Goal: Obtain resource: Download file/media

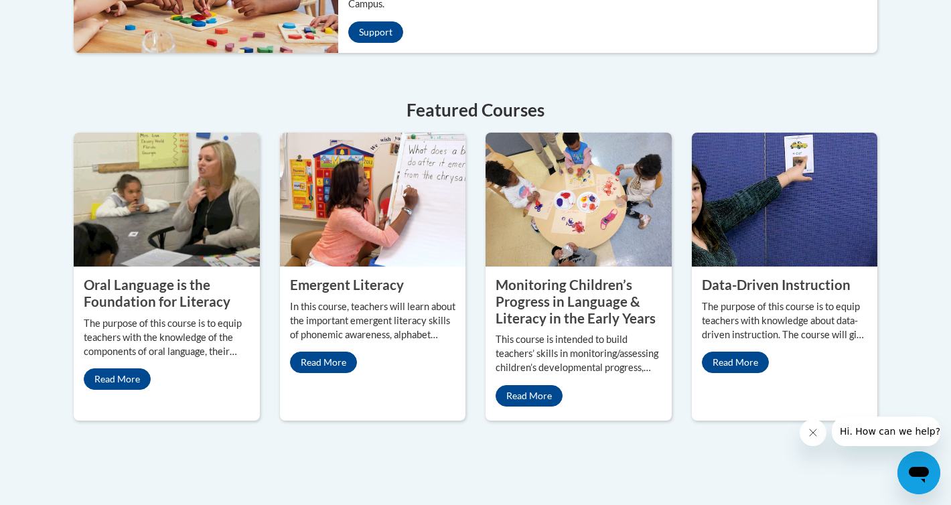
scroll to position [581, 0]
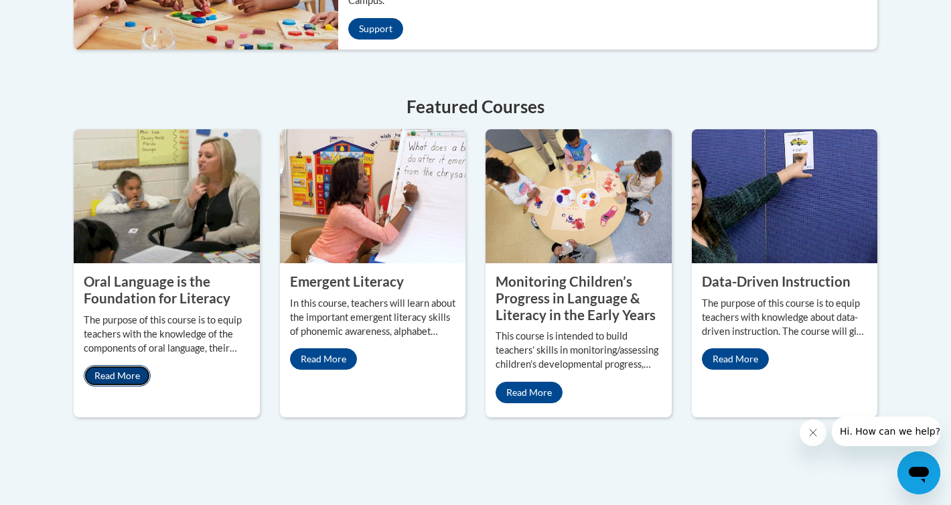
click at [125, 365] on link "Read More" at bounding box center [117, 375] width 67 height 21
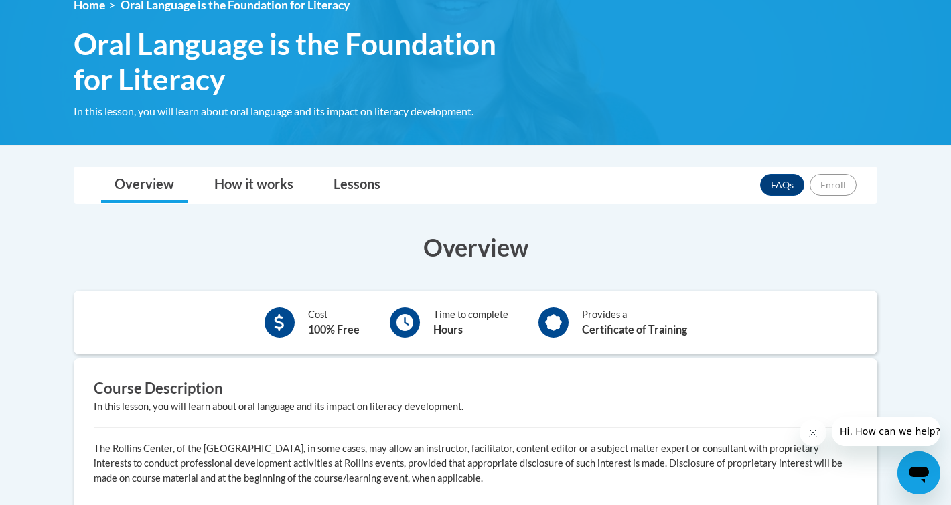
scroll to position [182, 0]
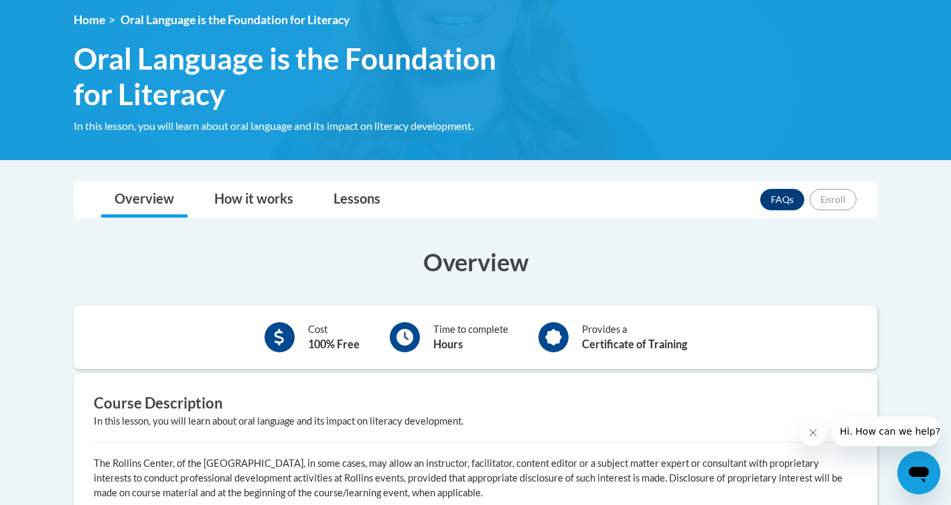
click at [412, 344] on icon at bounding box center [405, 337] width 17 height 17
click at [453, 332] on div "Time to complete Hours" at bounding box center [470, 337] width 75 height 30
click at [352, 195] on link "Lessons" at bounding box center [357, 200] width 74 height 36
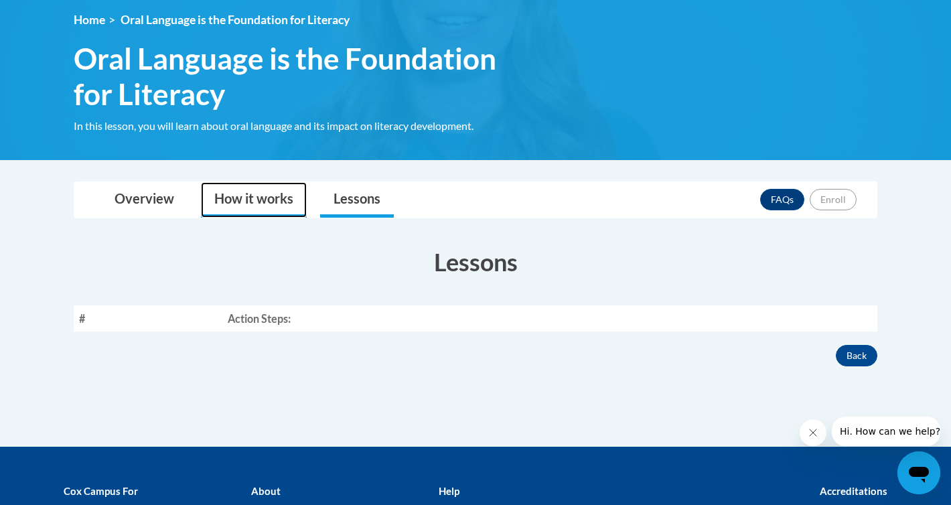
click at [253, 197] on link "How it works" at bounding box center [254, 200] width 106 height 36
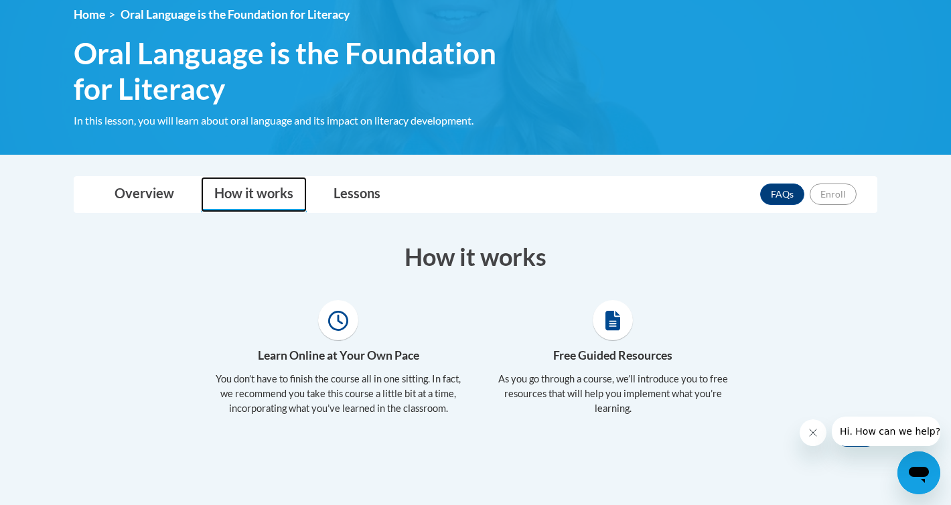
scroll to position [208, 0]
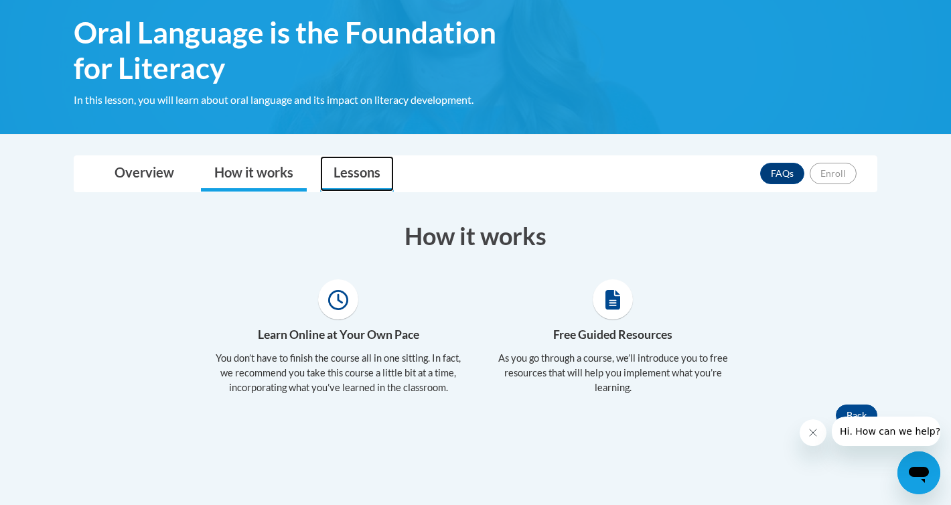
click at [360, 177] on link "Lessons" at bounding box center [357, 174] width 74 height 36
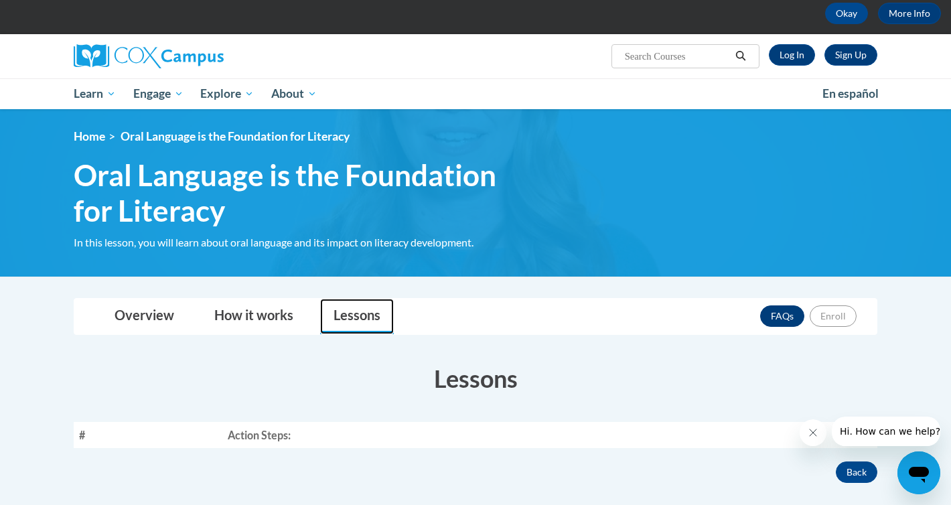
scroll to position [0, 0]
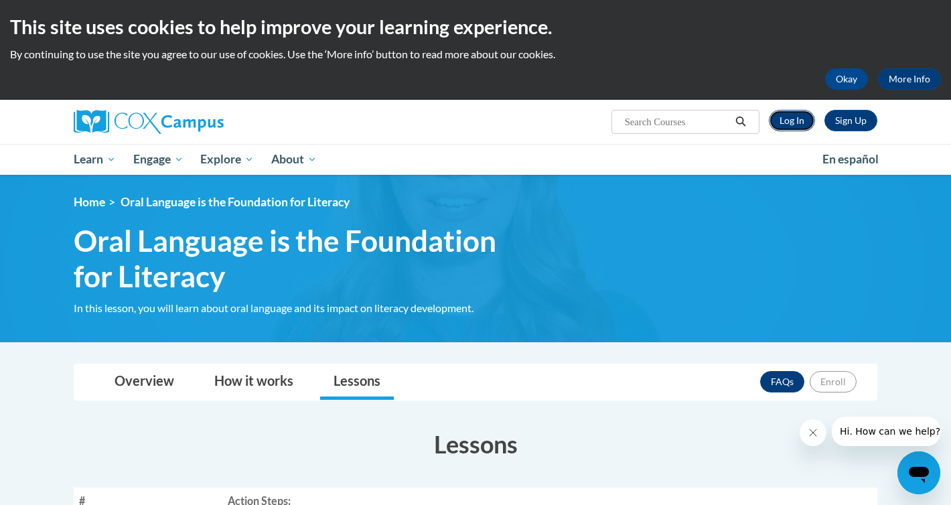
click at [795, 119] on link "Log In" at bounding box center [792, 120] width 46 height 21
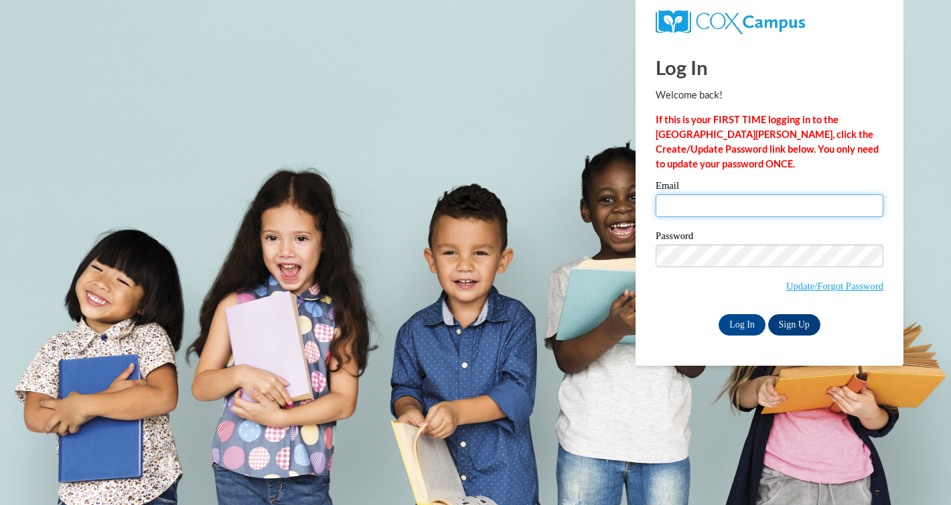
click at [726, 206] on input "Email" at bounding box center [770, 205] width 228 height 23
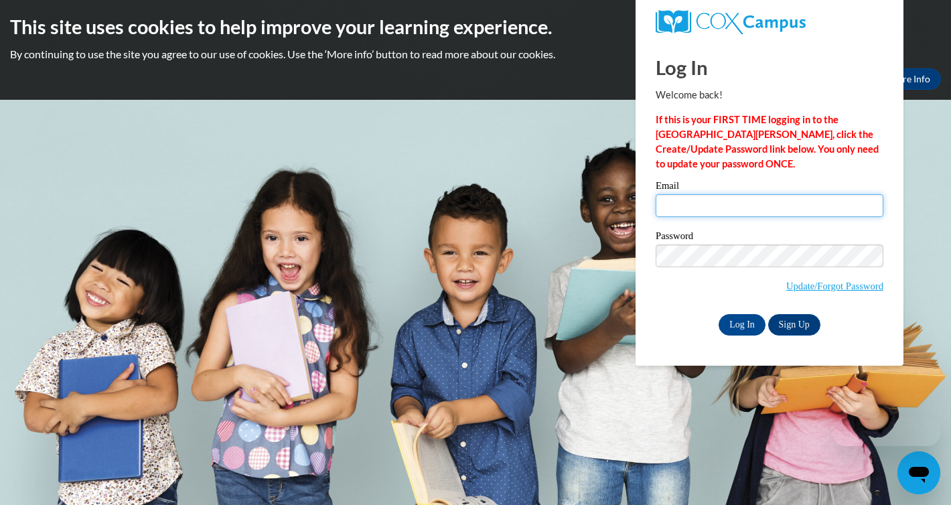
type input "llancette@altoona.k12.wi.us"
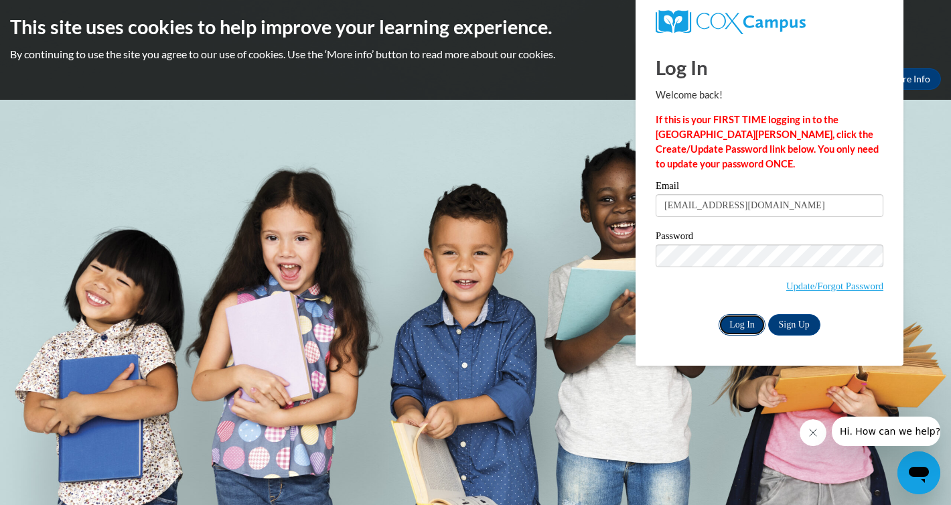
click at [737, 322] on input "Log In" at bounding box center [742, 324] width 47 height 21
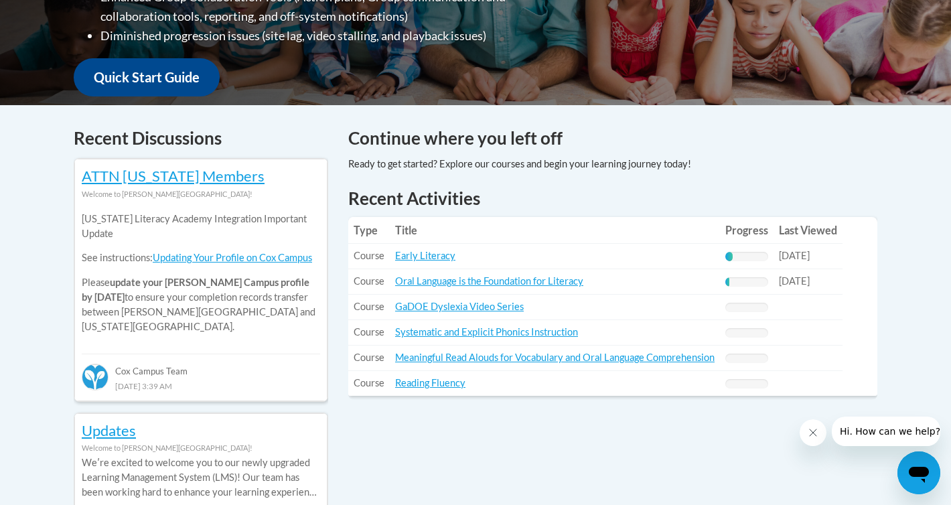
scroll to position [471, 0]
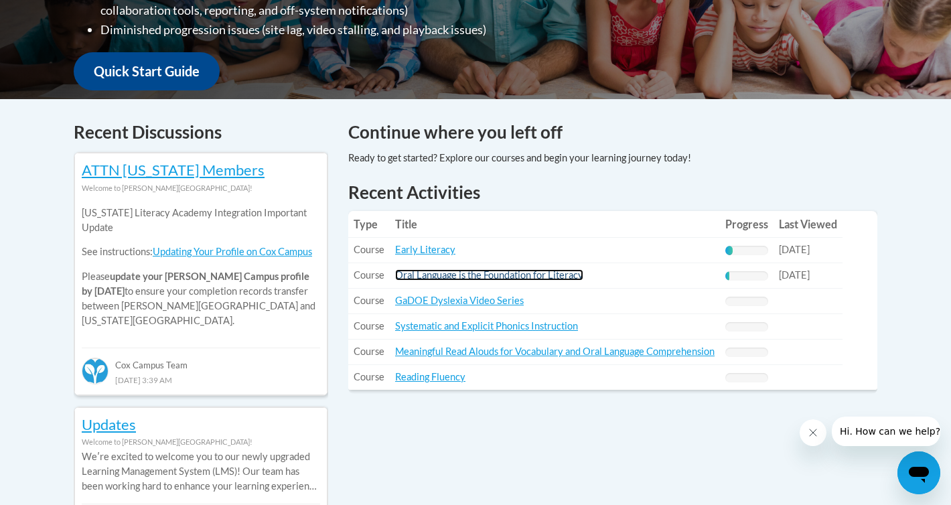
click at [474, 276] on link "Oral Language is the Foundation for Literacy" at bounding box center [489, 274] width 188 height 11
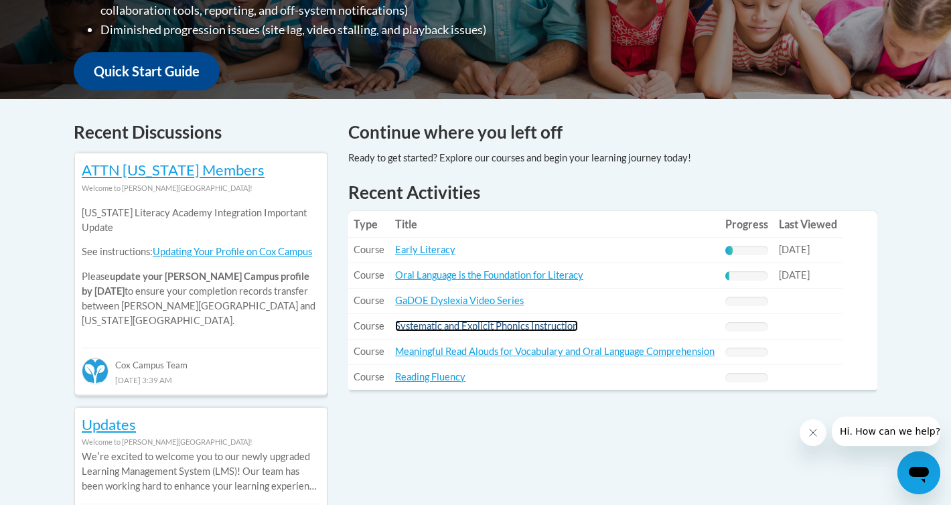
click at [516, 327] on link "Systematic and Explicit Phonics Instruction" at bounding box center [486, 325] width 183 height 11
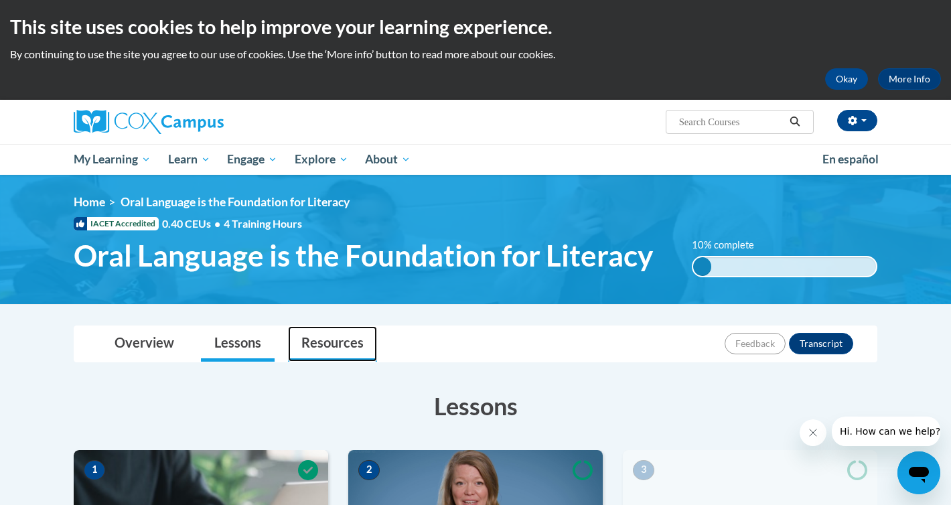
click at [326, 340] on link "Resources" at bounding box center [332, 344] width 89 height 36
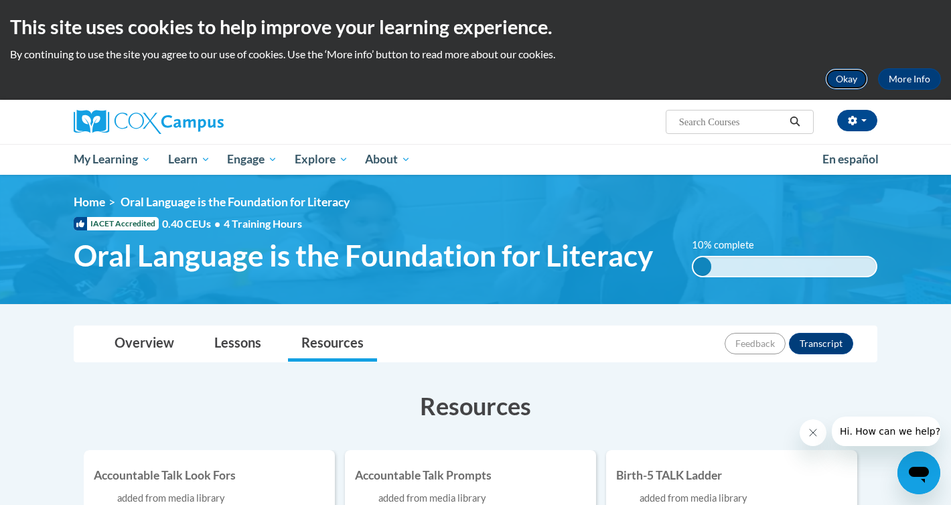
click at [849, 78] on button "Okay" at bounding box center [846, 78] width 43 height 21
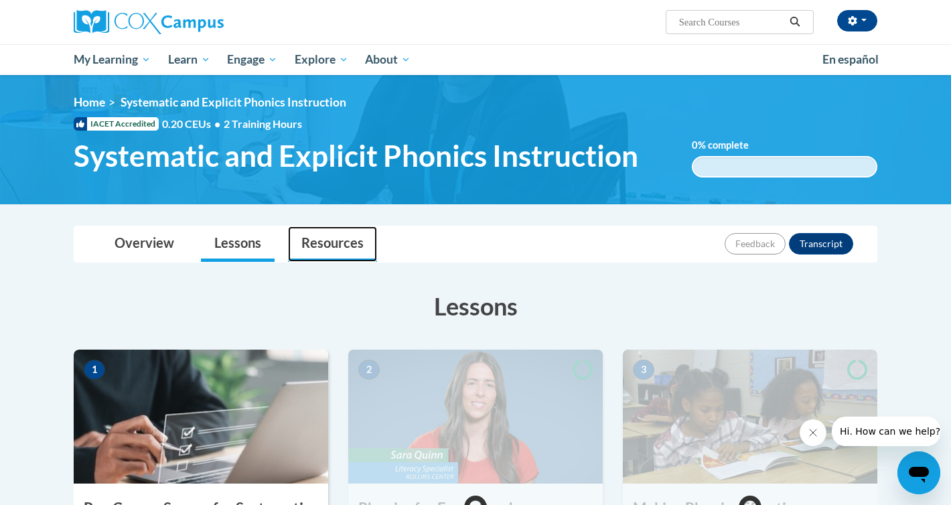
click at [338, 234] on link "Resources" at bounding box center [332, 244] width 89 height 36
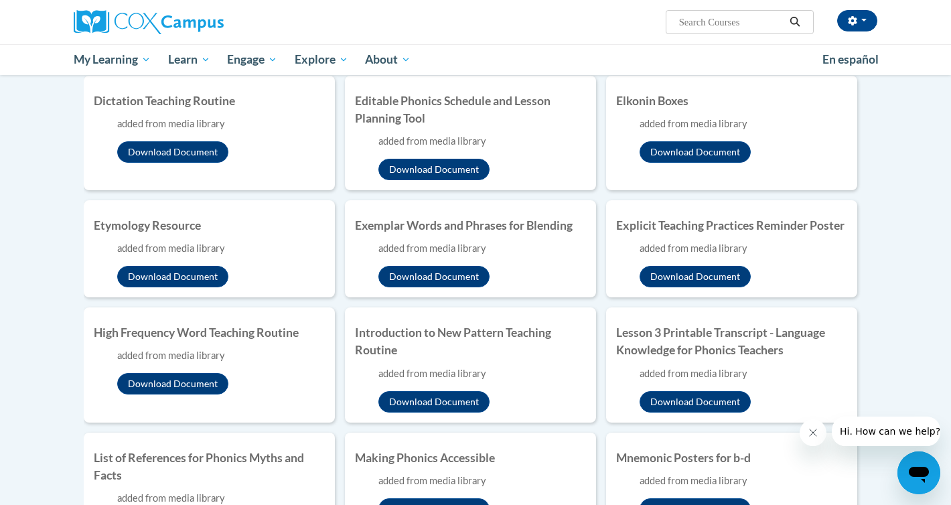
scroll to position [494, 0]
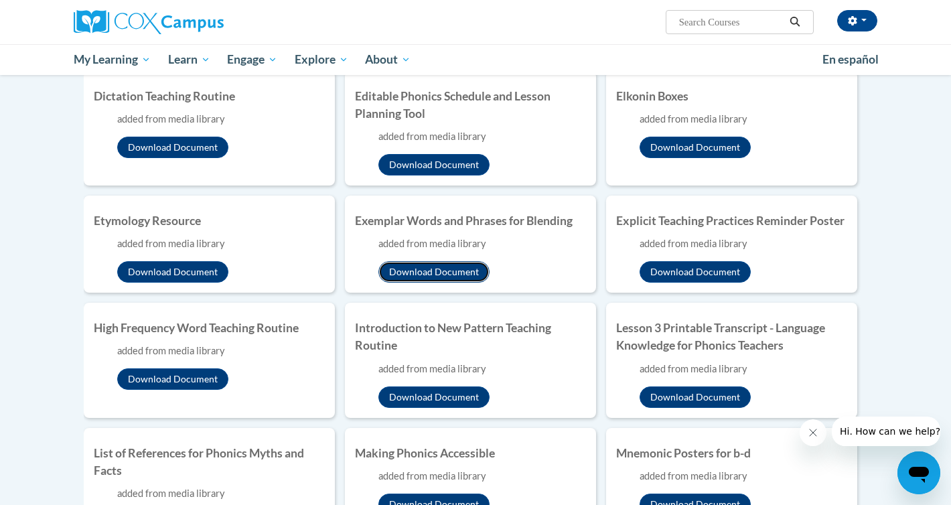
click at [450, 269] on button "Download Document" at bounding box center [433, 271] width 111 height 21
click at [682, 272] on button "Download Document" at bounding box center [695, 271] width 111 height 21
click at [168, 378] on button "Download Document" at bounding box center [172, 378] width 111 height 21
click at [449, 400] on button "Download Document" at bounding box center [433, 396] width 111 height 21
click at [703, 396] on button "Download Document" at bounding box center [695, 396] width 111 height 21
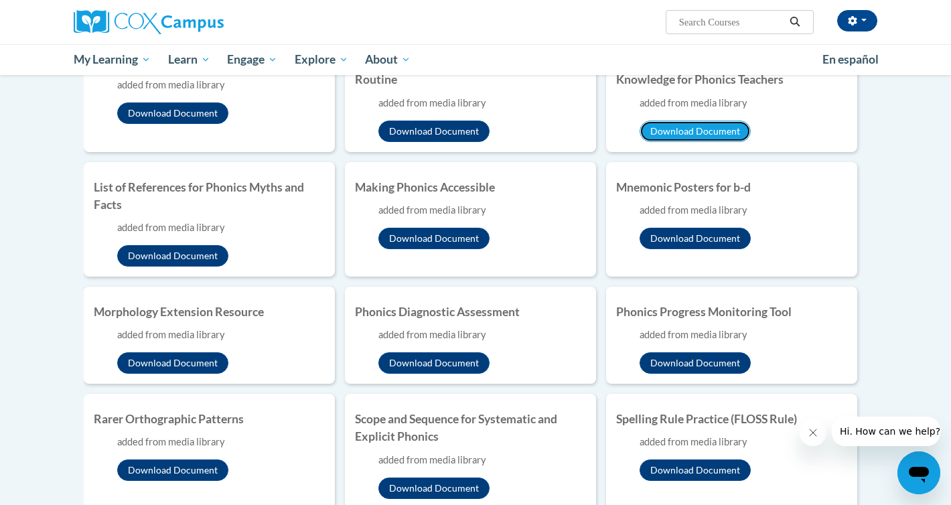
scroll to position [772, 0]
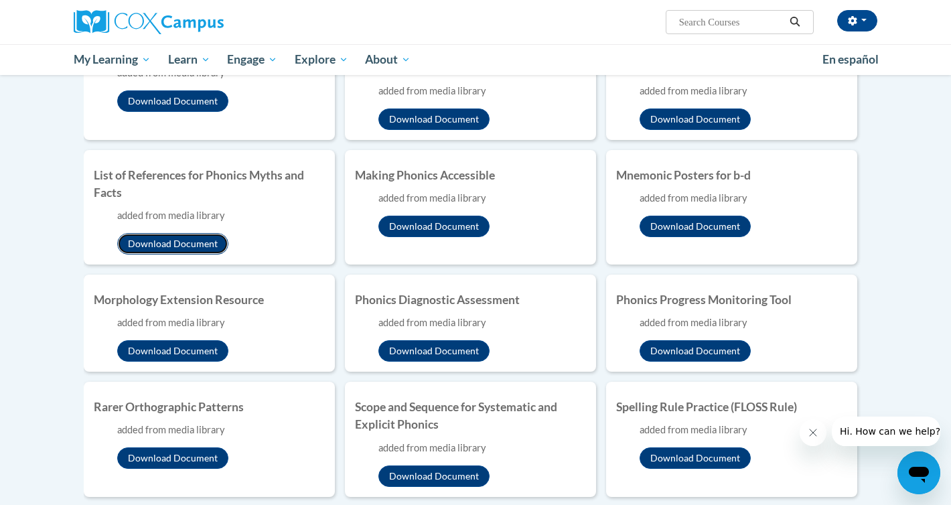
click at [171, 238] on button "Download Document" at bounding box center [172, 243] width 111 height 21
click at [413, 238] on li "Making Phonics Accessible added from media library Download Document" at bounding box center [470, 207] width 251 height 115
click at [427, 226] on button "Download Document" at bounding box center [433, 226] width 111 height 21
drag, startPoint x: 754, startPoint y: 175, endPoint x: 611, endPoint y: 175, distance: 143.3
click at [611, 175] on li "Mnemonic Posters for b-d added from media library Download Document" at bounding box center [731, 207] width 251 height 115
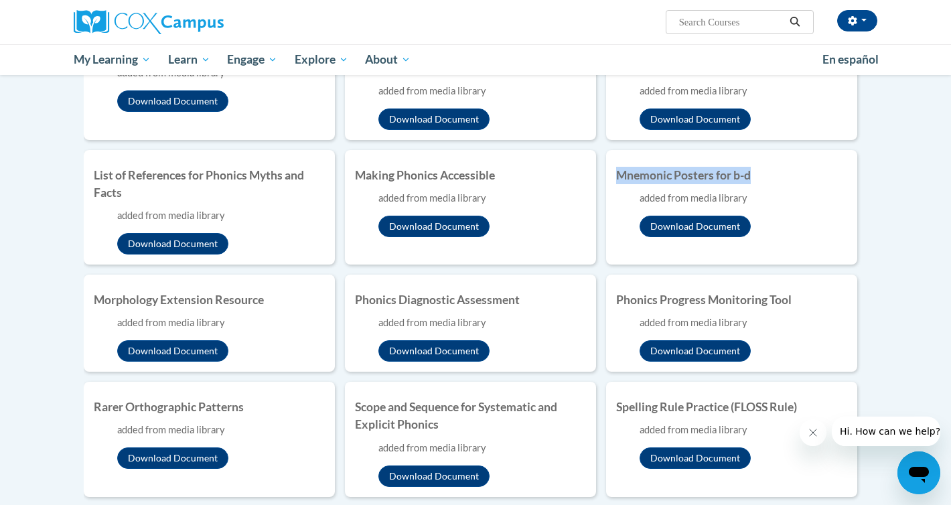
copy h4 "Mnemonic Posters for b-d"
click at [699, 222] on button "Download Document" at bounding box center [695, 226] width 111 height 21
click at [178, 345] on button "Download Document" at bounding box center [172, 350] width 111 height 21
click at [441, 352] on button "Download Document" at bounding box center [433, 350] width 111 height 21
click at [691, 348] on button "Download Document" at bounding box center [695, 350] width 111 height 21
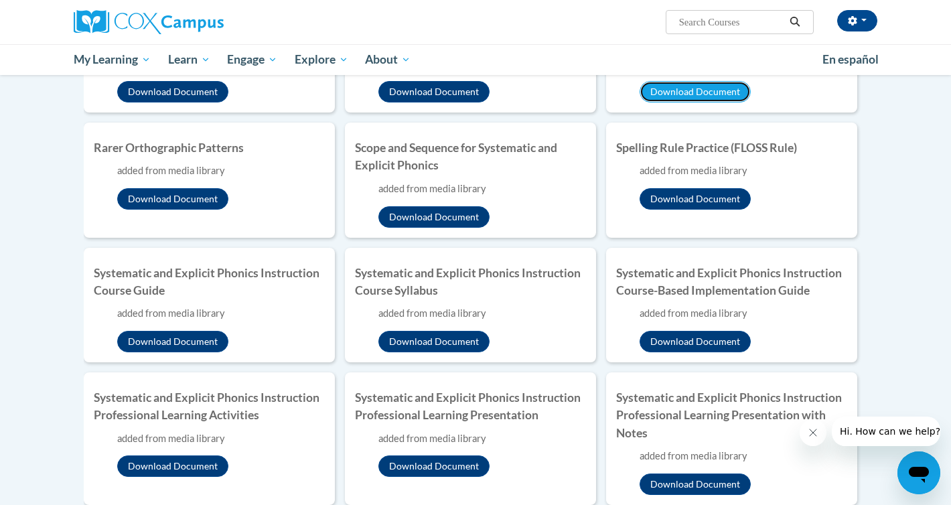
scroll to position [1026, 0]
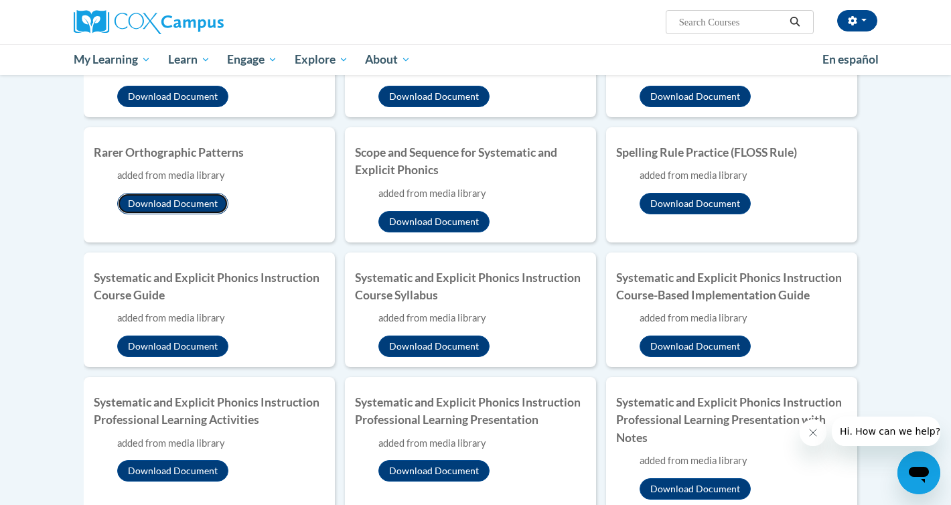
click at [170, 200] on button "Download Document" at bounding box center [172, 203] width 111 height 21
click at [454, 226] on button "Download Document" at bounding box center [433, 221] width 111 height 21
click at [687, 204] on button "Download Document" at bounding box center [695, 203] width 111 height 21
click at [678, 202] on button "Download Document" at bounding box center [695, 203] width 111 height 21
click at [187, 344] on button "Download Document" at bounding box center [172, 346] width 111 height 21
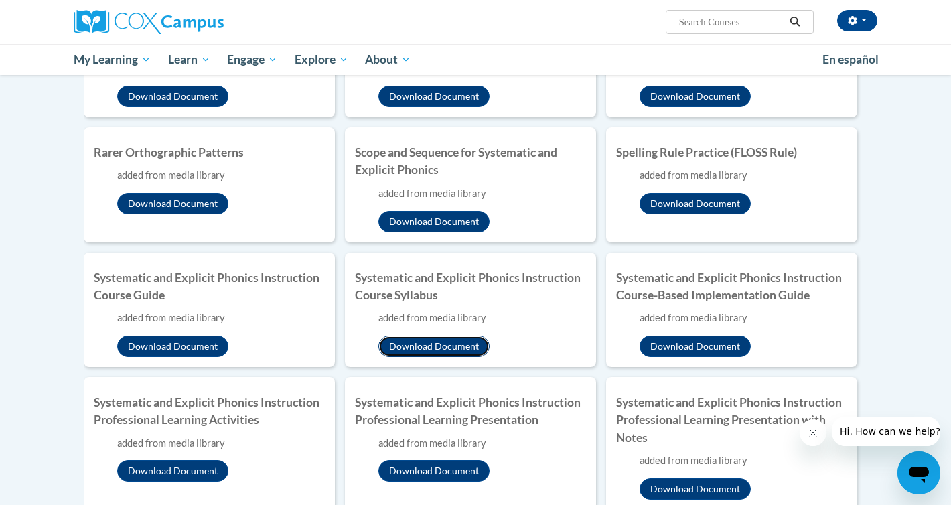
click at [425, 344] on button "Download Document" at bounding box center [433, 346] width 111 height 21
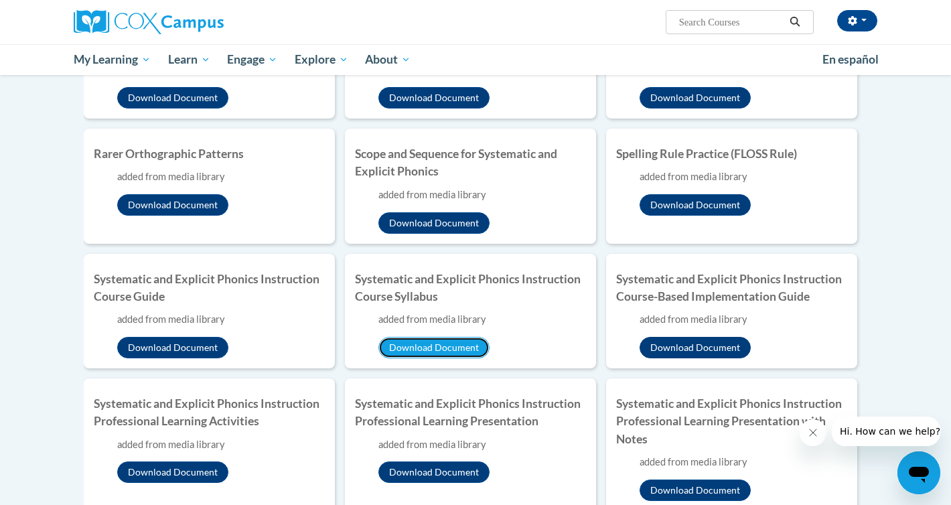
scroll to position [1030, 0]
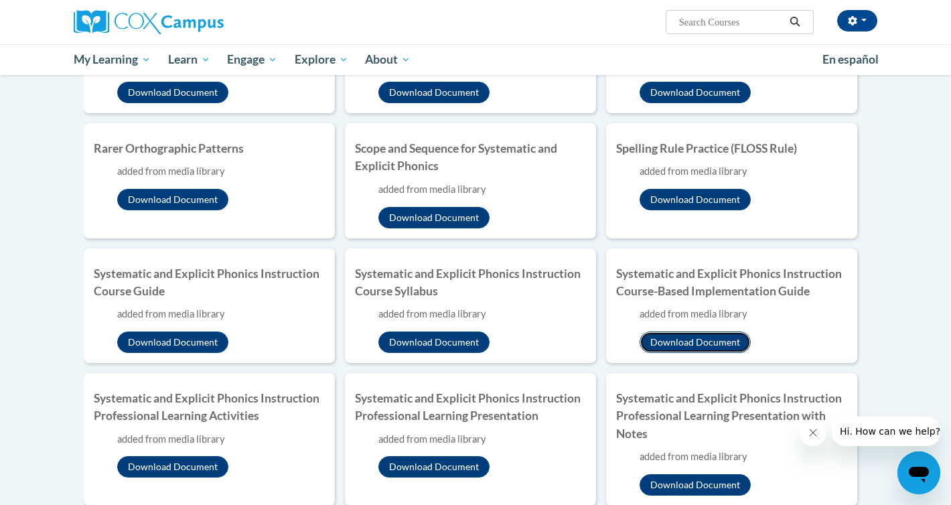
click at [688, 341] on button "Download Document" at bounding box center [695, 342] width 111 height 21
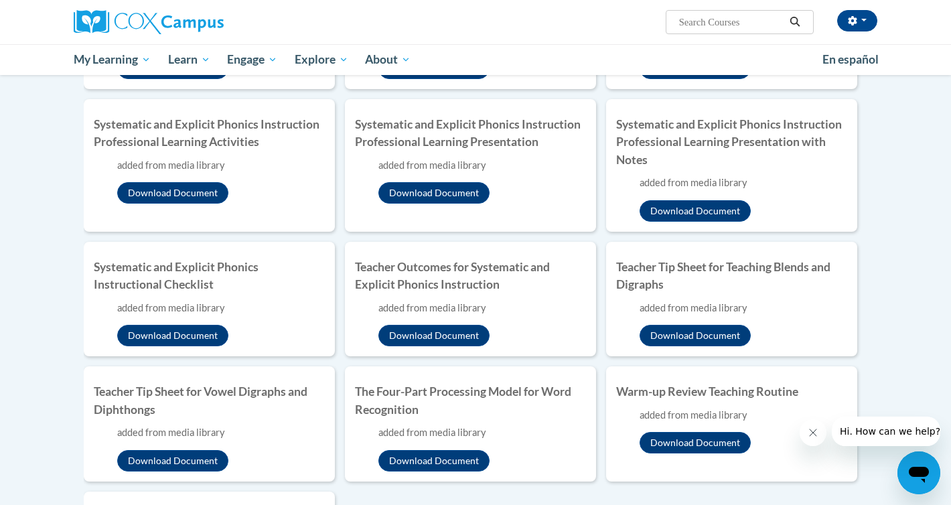
scroll to position [1307, 0]
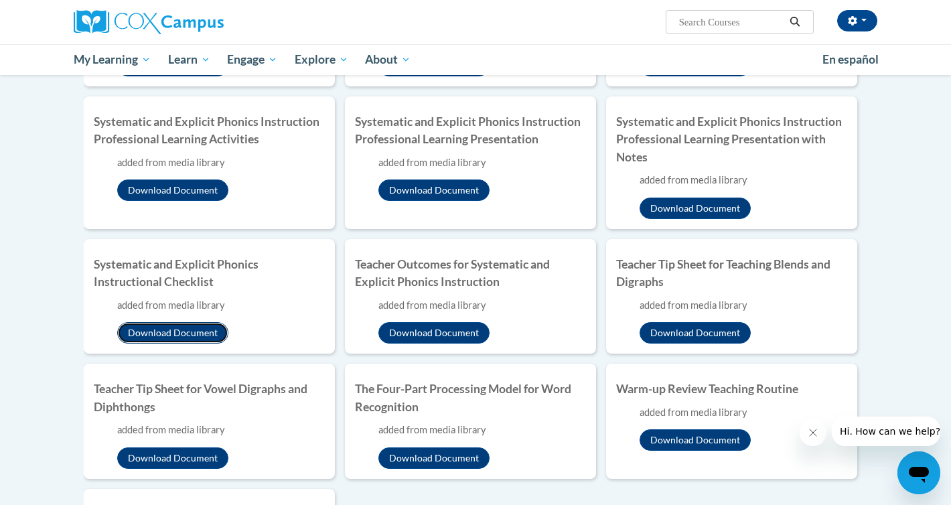
click at [155, 332] on button "Download Document" at bounding box center [172, 332] width 111 height 21
click at [439, 329] on button "Download Document" at bounding box center [433, 332] width 111 height 21
click at [697, 332] on button "Download Document" at bounding box center [695, 332] width 111 height 21
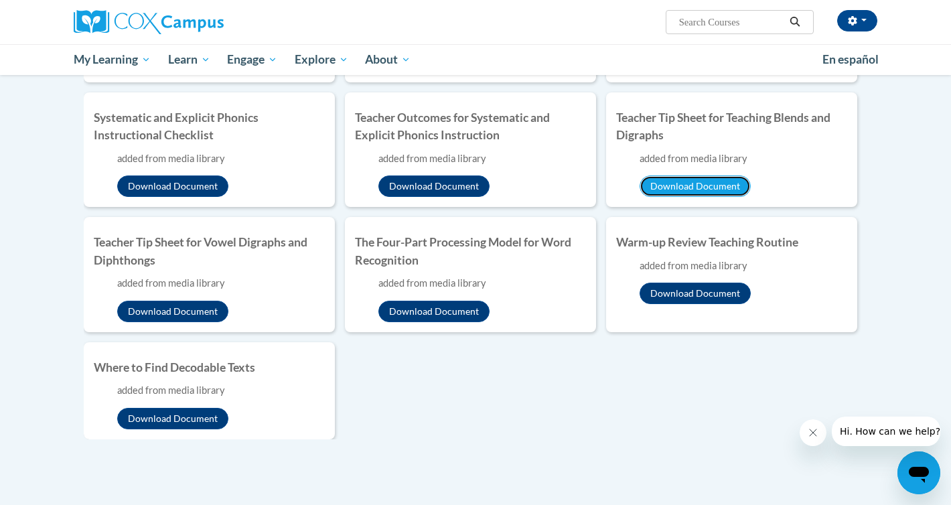
scroll to position [1460, 0]
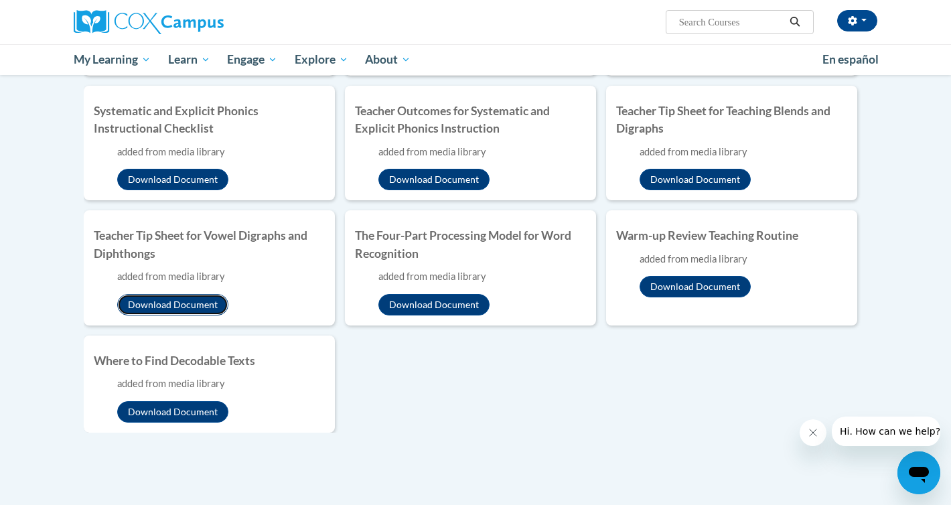
click at [185, 301] on button "Download Document" at bounding box center [172, 304] width 111 height 21
click at [445, 308] on button "Download Document" at bounding box center [433, 304] width 111 height 21
click at [684, 286] on button "Download Document" at bounding box center [695, 286] width 111 height 21
click at [174, 409] on button "Download Document" at bounding box center [172, 411] width 111 height 21
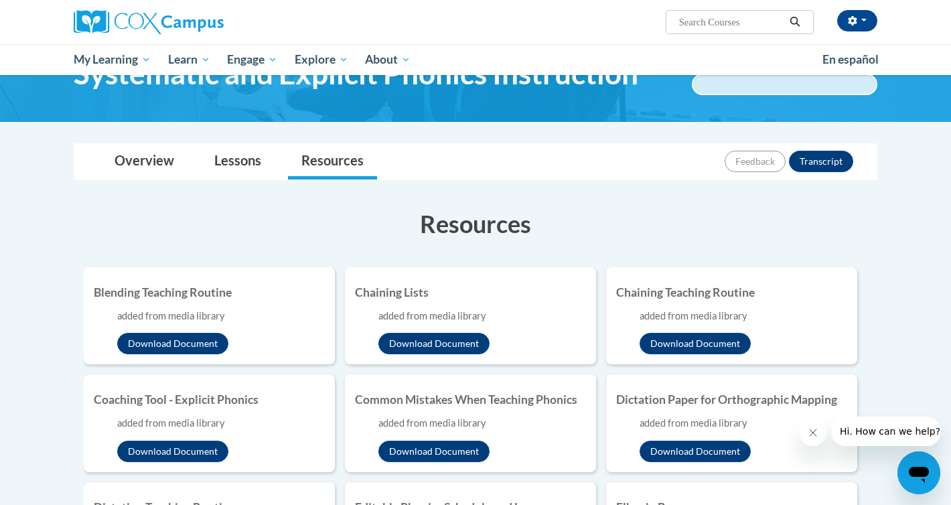
scroll to position [81, 0]
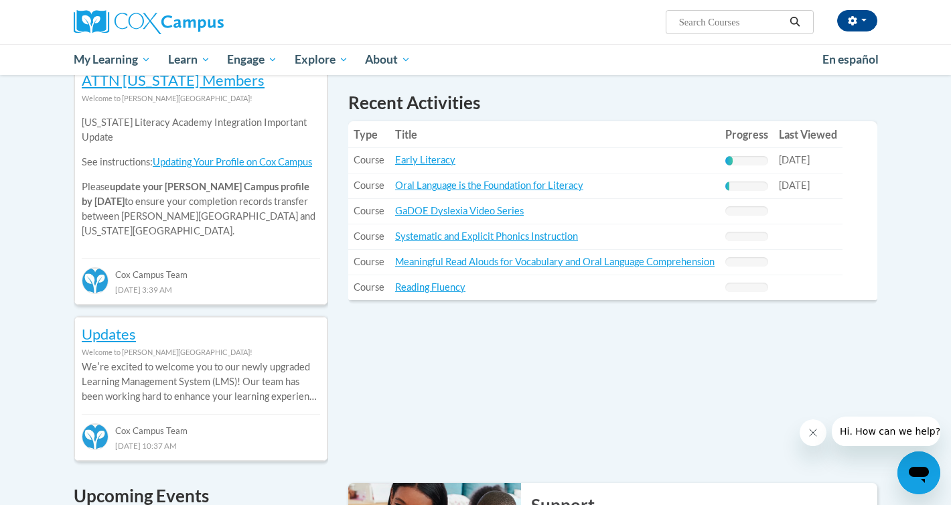
scroll to position [459, 0]
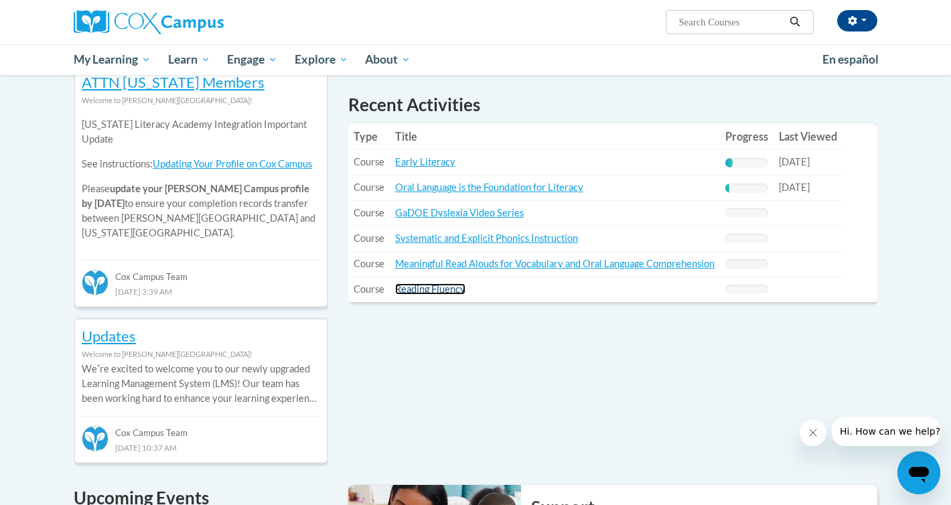
click at [440, 290] on link "Reading Fluency" at bounding box center [430, 288] width 70 height 11
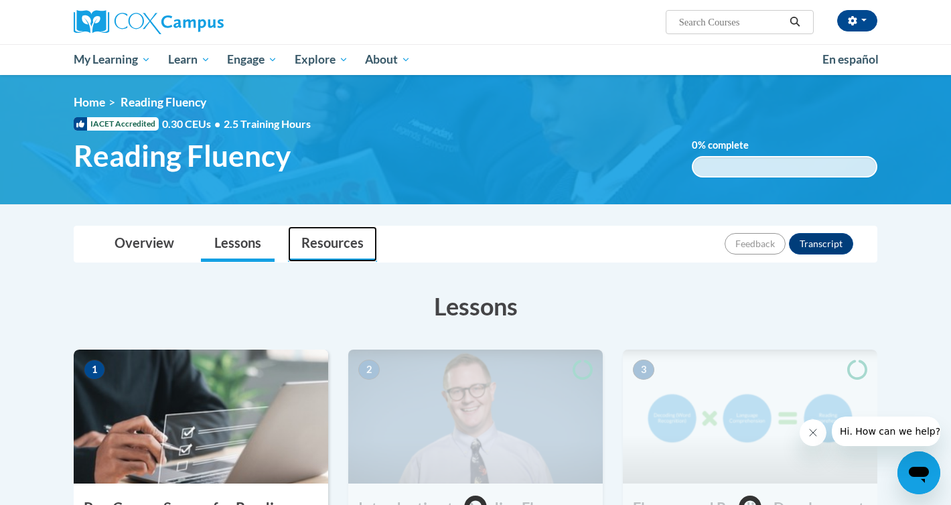
click at [336, 246] on link "Resources" at bounding box center [332, 244] width 89 height 36
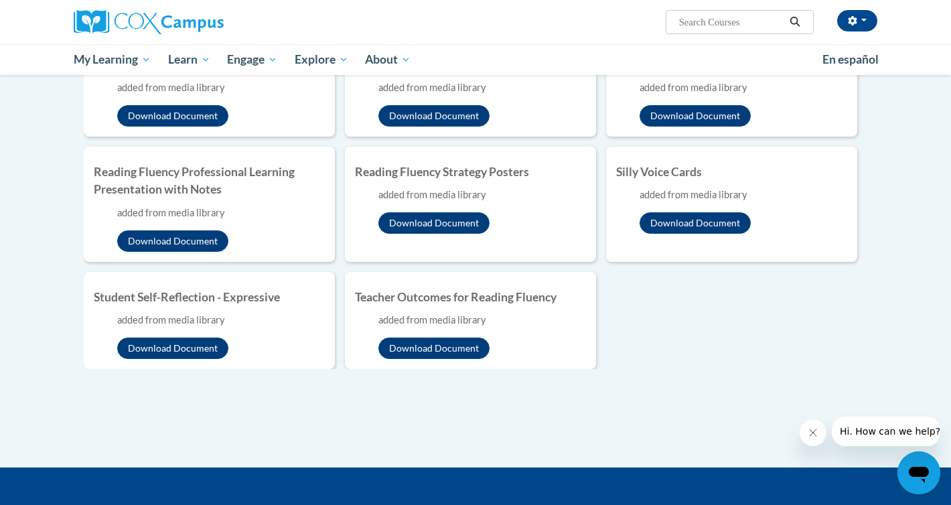
scroll to position [662, 0]
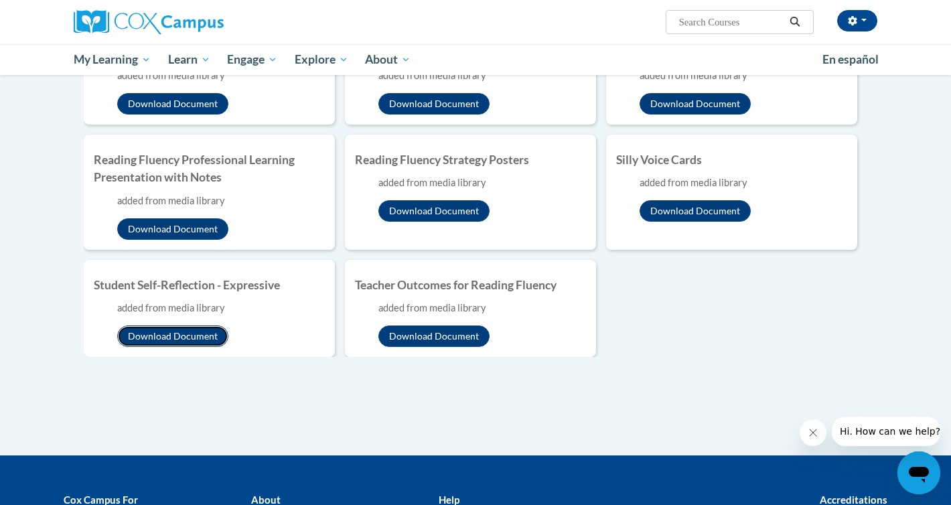
click at [182, 330] on button "Download Document" at bounding box center [172, 336] width 111 height 21
click at [695, 206] on button "Download Document" at bounding box center [695, 210] width 111 height 21
click at [435, 210] on button "Download Document" at bounding box center [433, 210] width 111 height 21
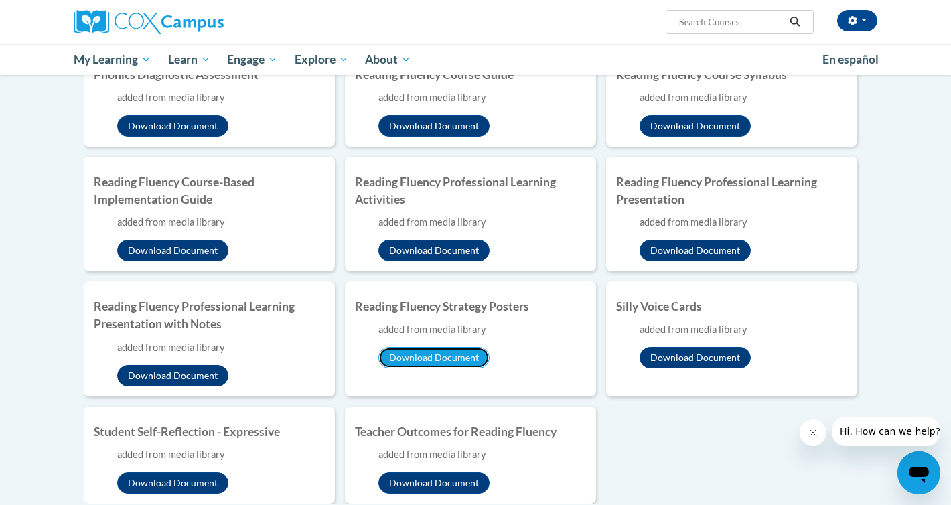
scroll to position [511, 0]
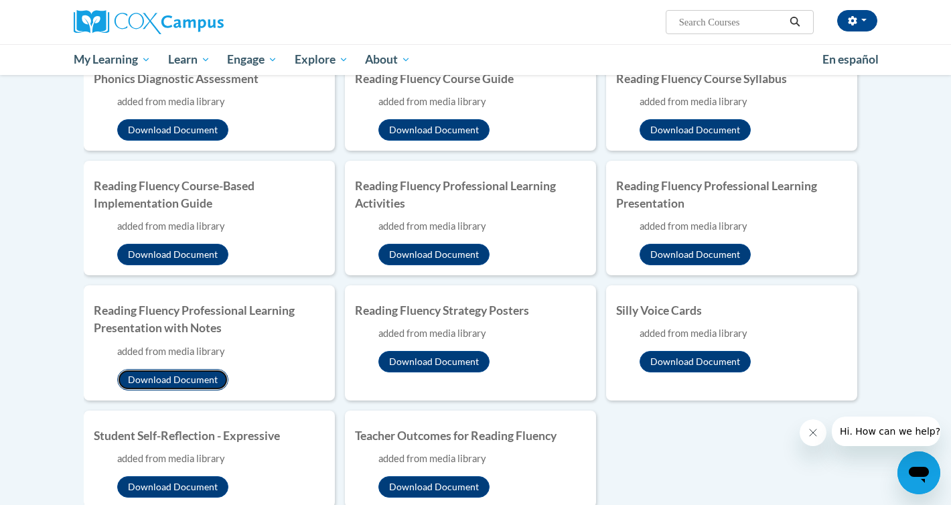
click at [159, 376] on button "Download Document" at bounding box center [172, 379] width 111 height 21
click at [420, 254] on button "Download Document" at bounding box center [433, 254] width 111 height 21
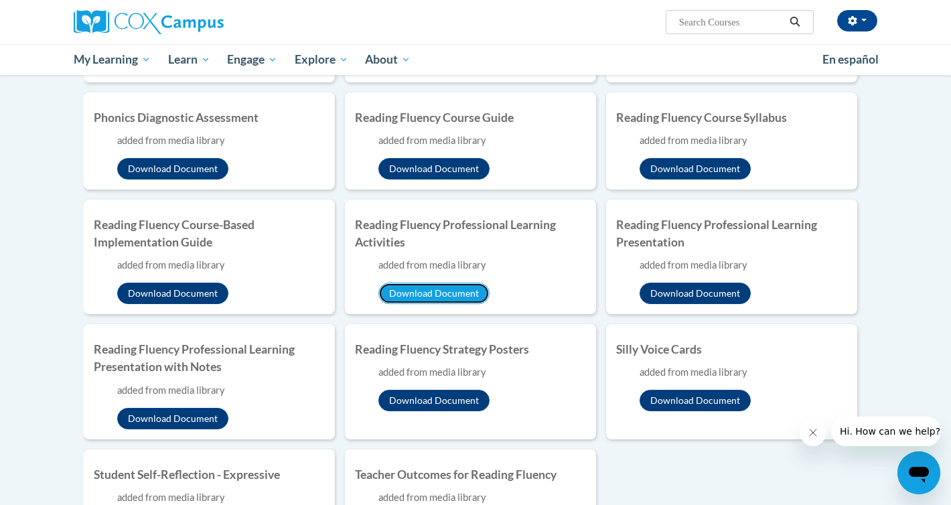
scroll to position [471, 0]
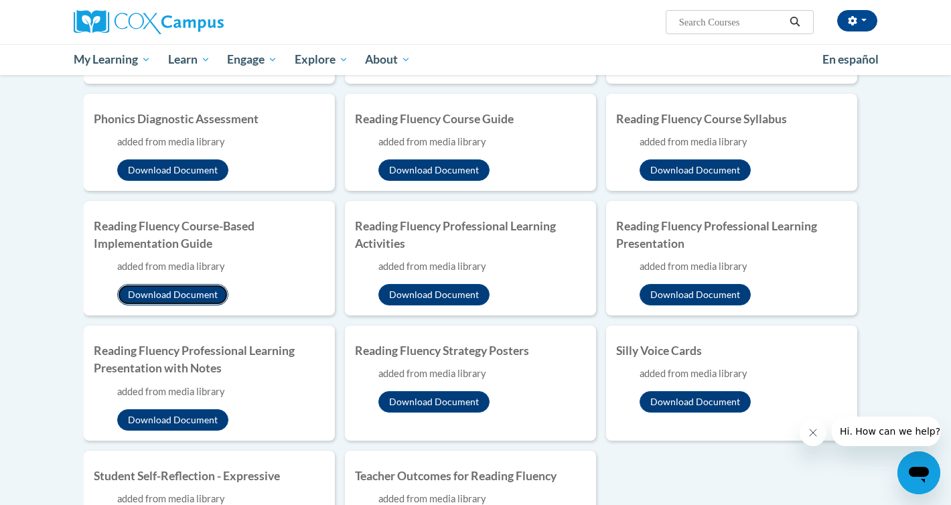
click at [161, 292] on button "Download Document" at bounding box center [172, 294] width 111 height 21
click at [158, 419] on button "Download Document" at bounding box center [172, 419] width 111 height 21
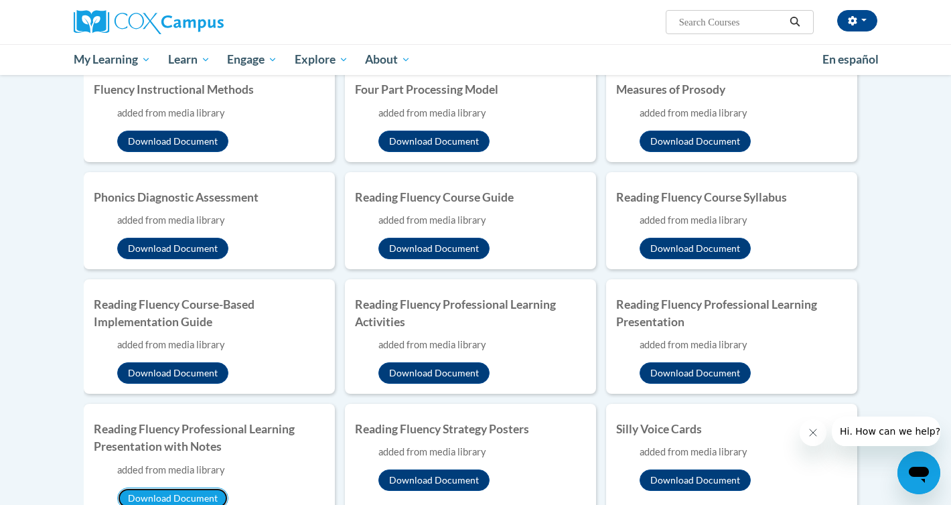
scroll to position [380, 0]
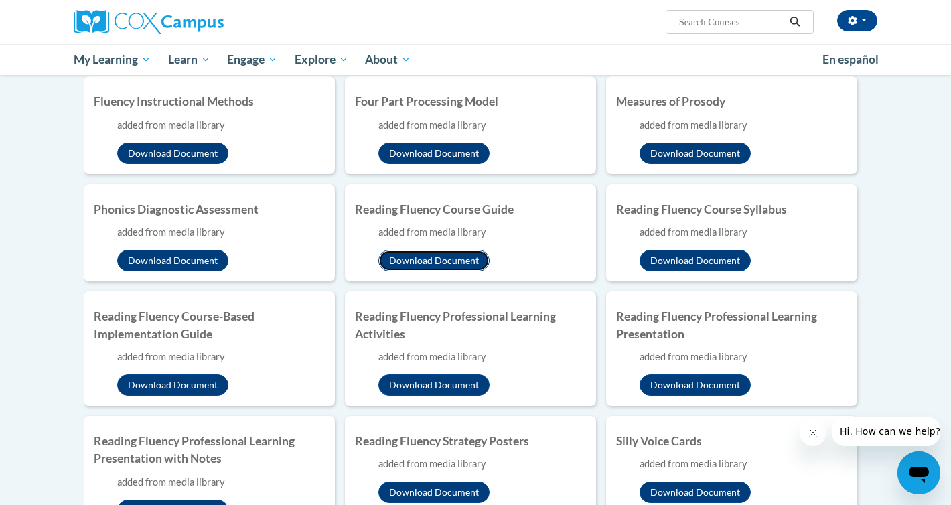
click at [441, 256] on button "Download Document" at bounding box center [433, 260] width 111 height 21
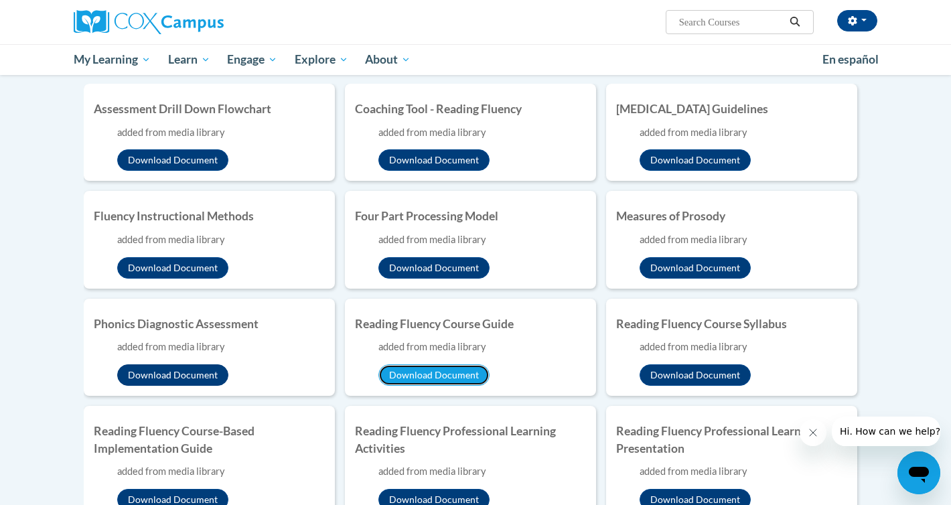
scroll to position [257, 0]
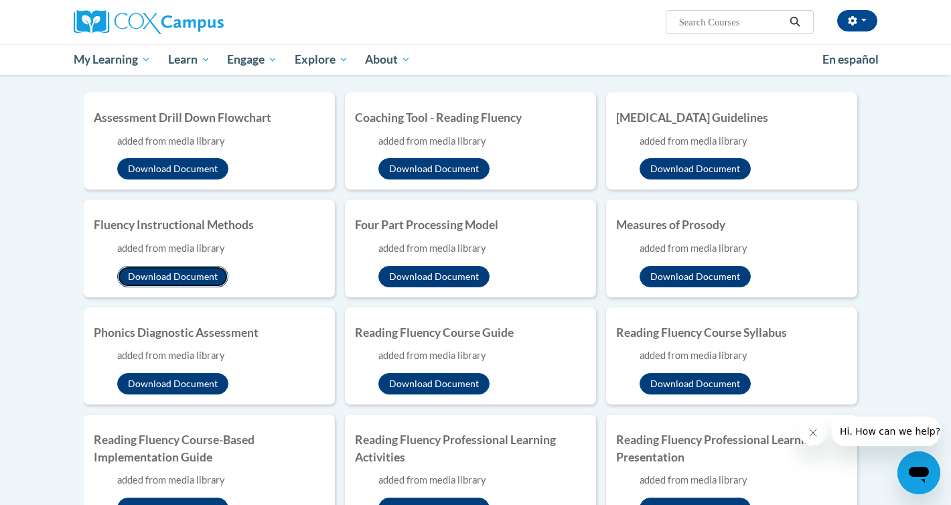
click at [173, 274] on button "Download Document" at bounding box center [172, 276] width 111 height 21
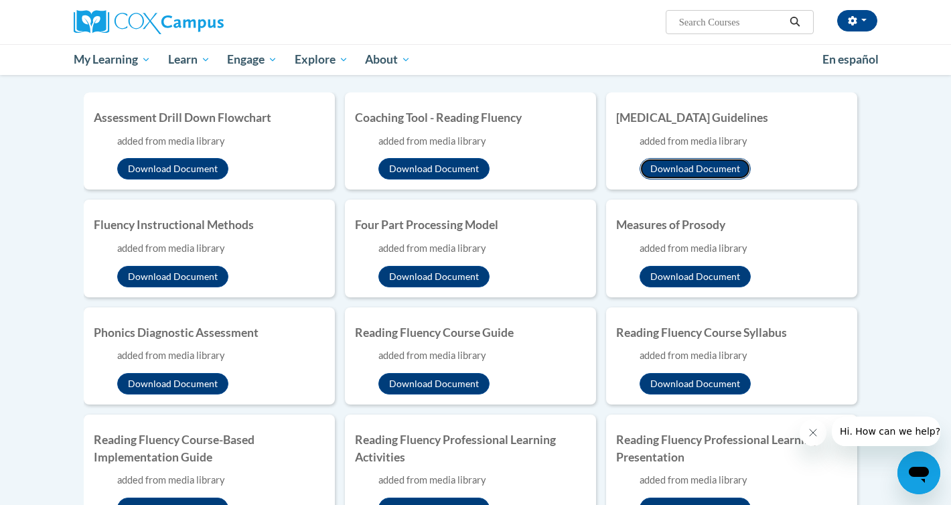
click at [687, 169] on button "Download Document" at bounding box center [695, 168] width 111 height 21
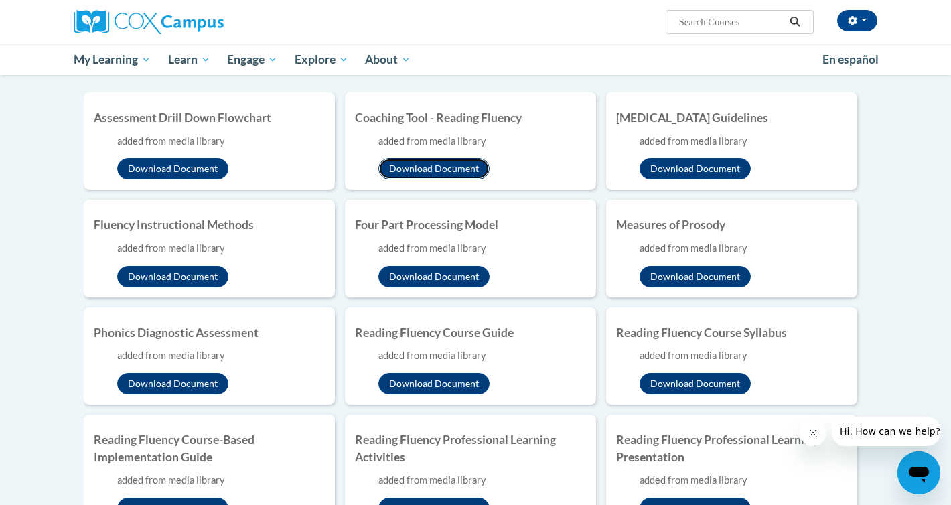
click at [437, 168] on button "Download Document" at bounding box center [433, 168] width 111 height 21
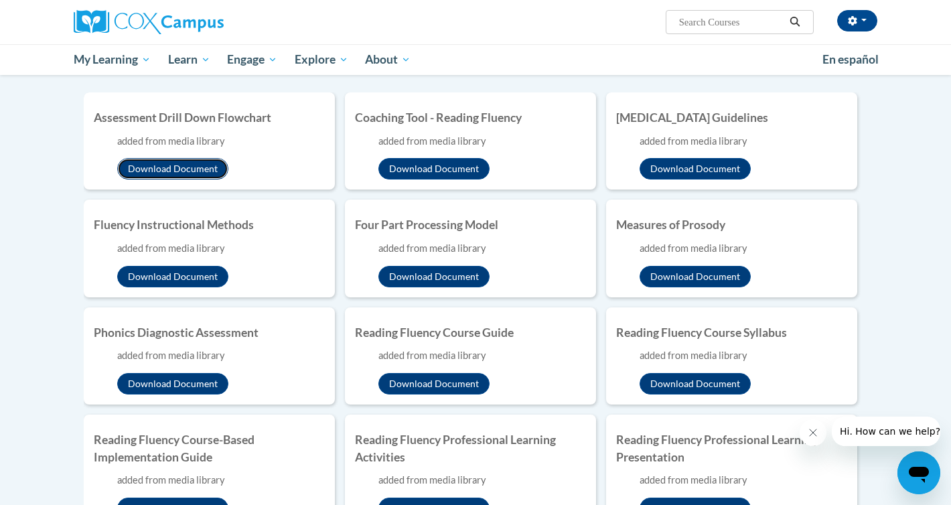
click at [168, 169] on button "Download Document" at bounding box center [172, 168] width 111 height 21
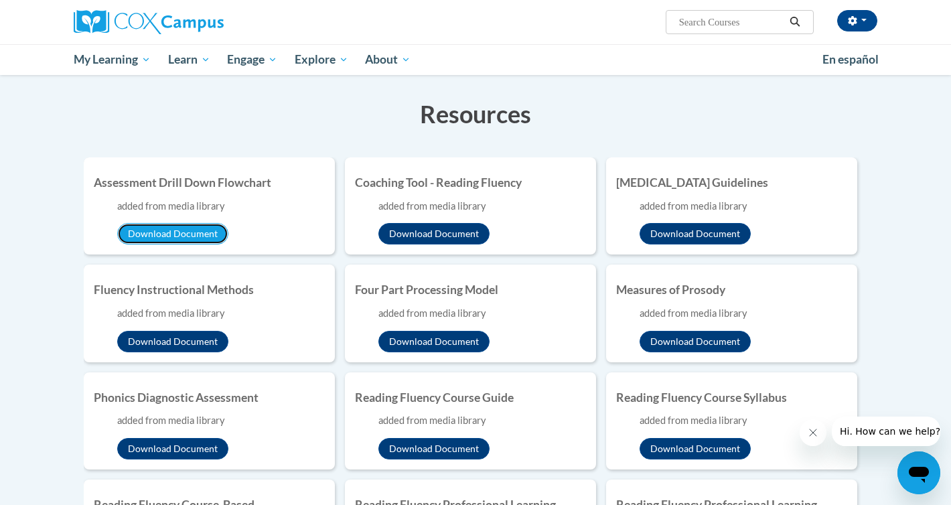
scroll to position [0, 0]
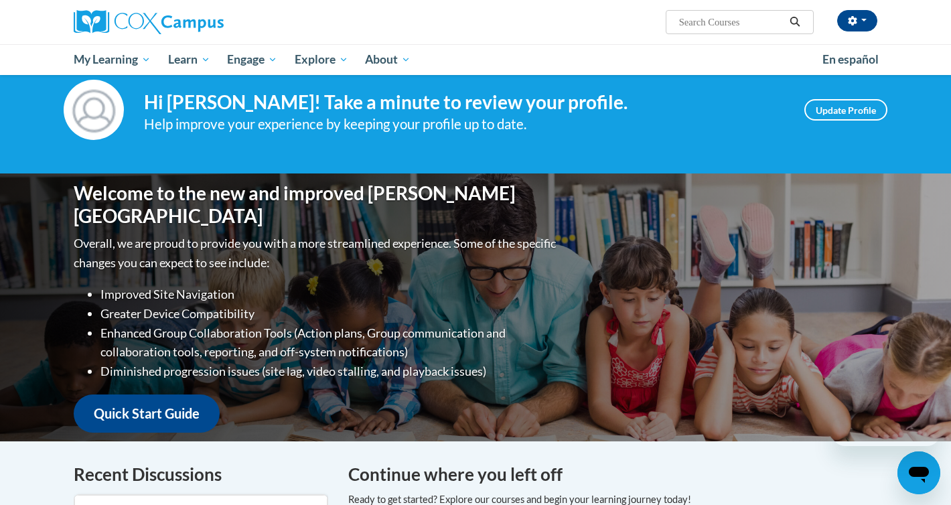
scroll to position [459, 0]
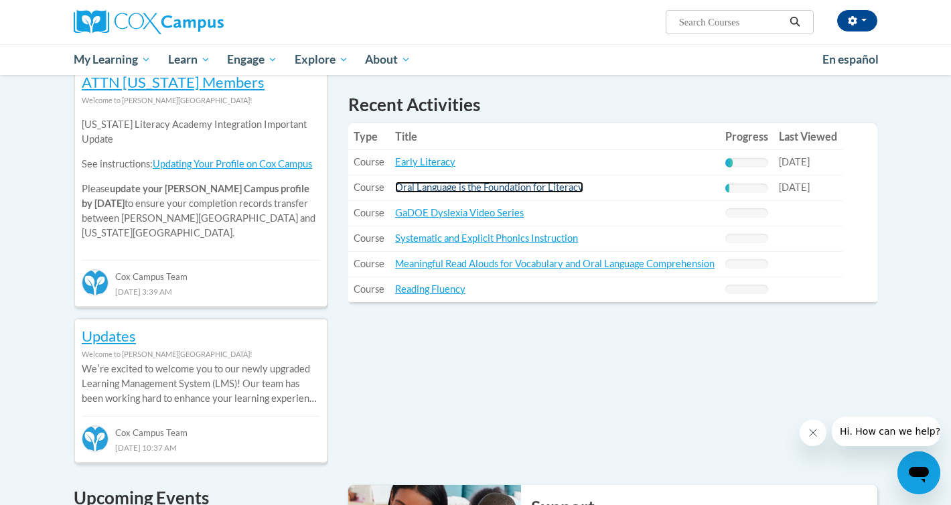
click at [514, 190] on link "Oral Language is the Foundation for Literacy" at bounding box center [489, 187] width 188 height 11
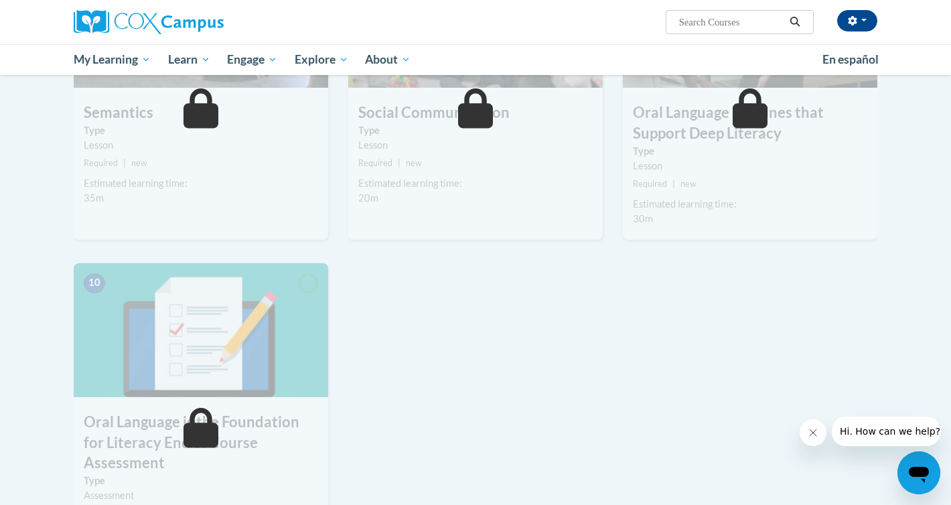
scroll to position [1039, 0]
